Goal: Information Seeking & Learning: Learn about a topic

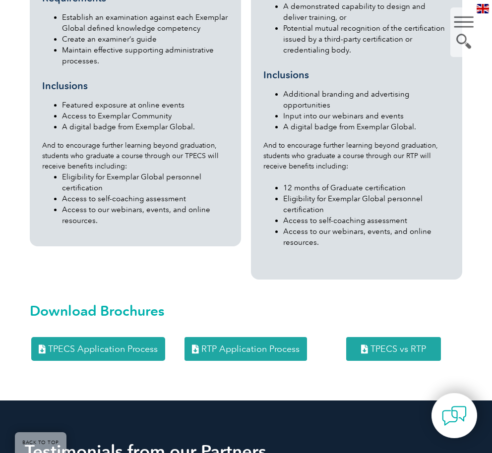
scroll to position [1240, 0]
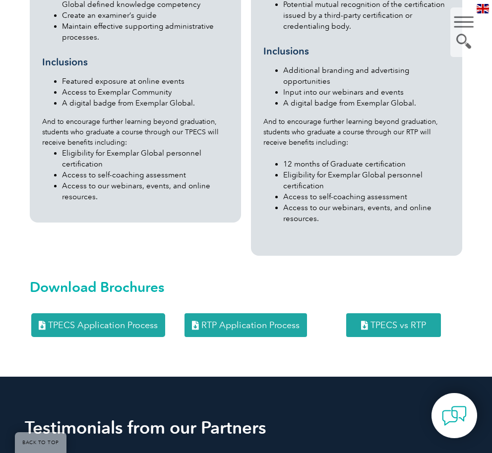
click at [394, 321] on span "TPECS vs RTP" at bounding box center [398, 325] width 56 height 9
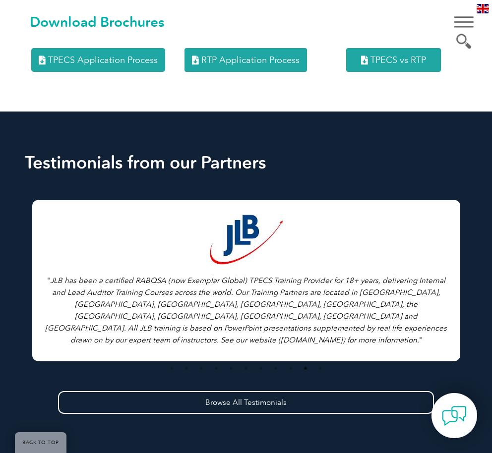
scroll to position [1510, 0]
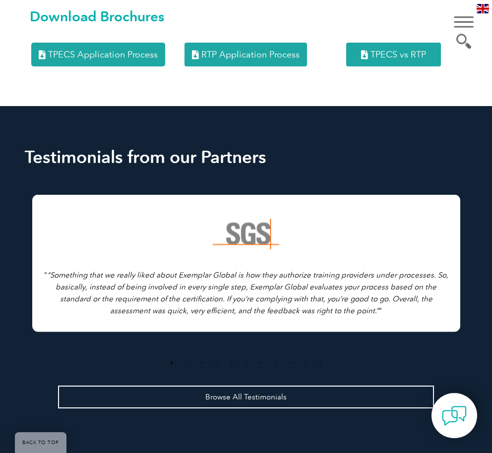
click at [286, 387] on link "Browse All Testimonials" at bounding box center [246, 397] width 376 height 23
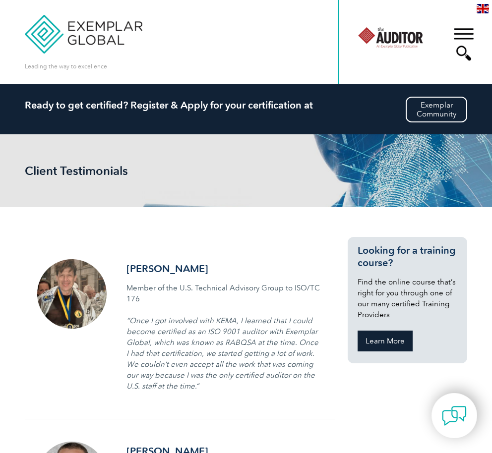
click at [381, 343] on link "Learn More" at bounding box center [385, 341] width 55 height 21
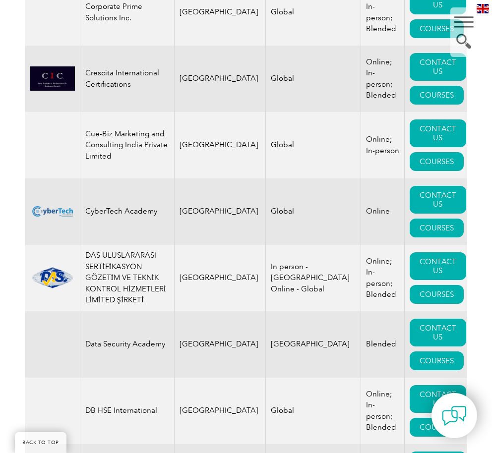
scroll to position [4463, 0]
